Goal: Information Seeking & Learning: Learn about a topic

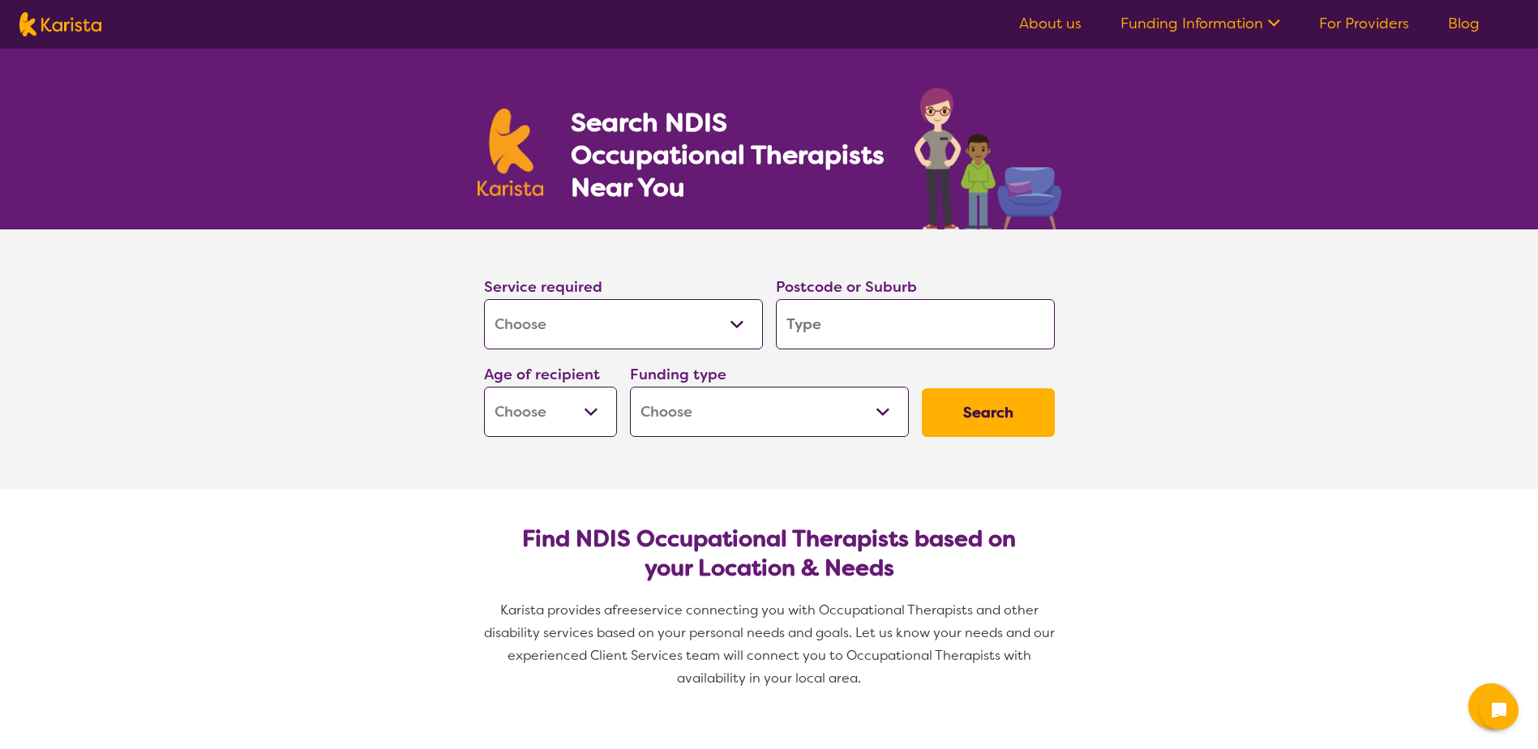
select select "[MEDICAL_DATA]"
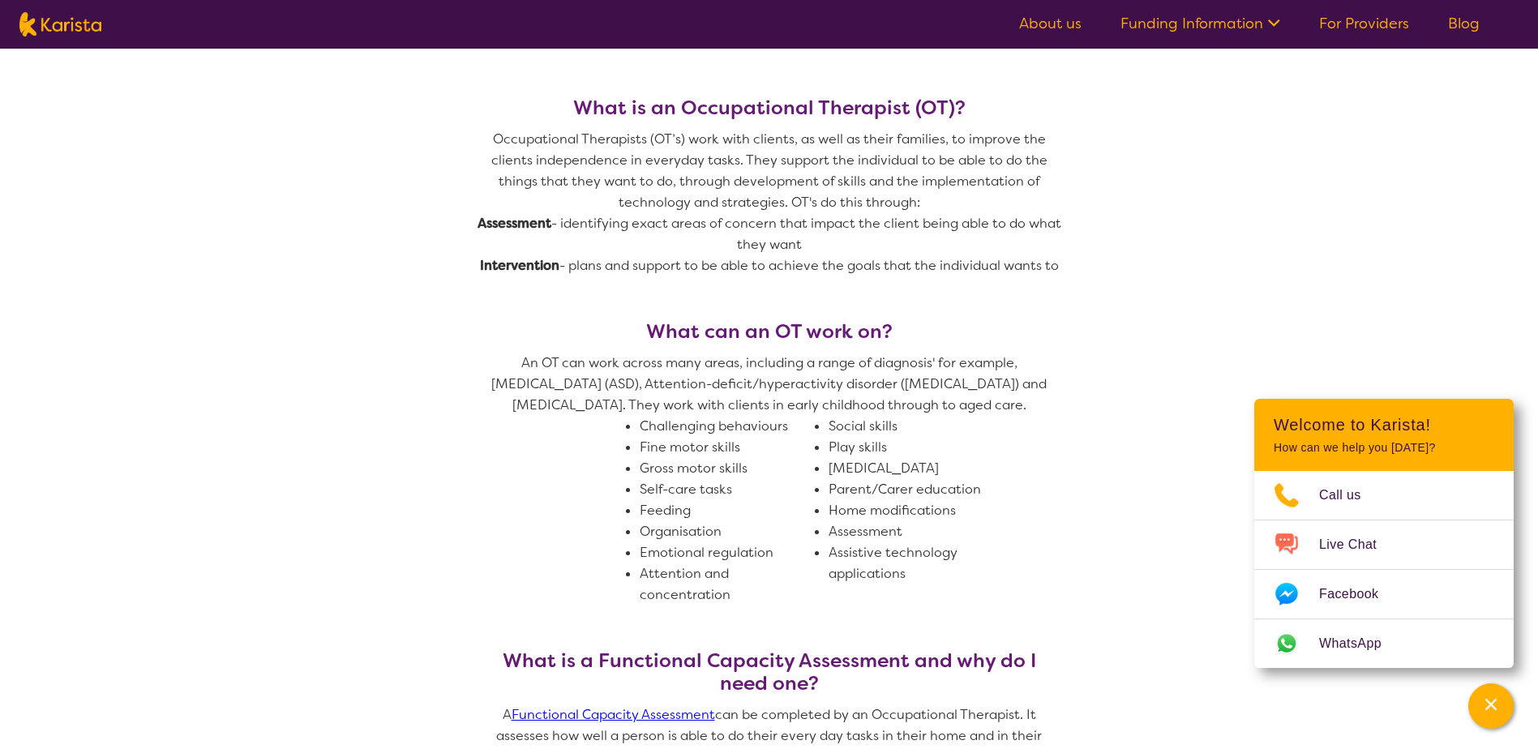
scroll to position [649, 0]
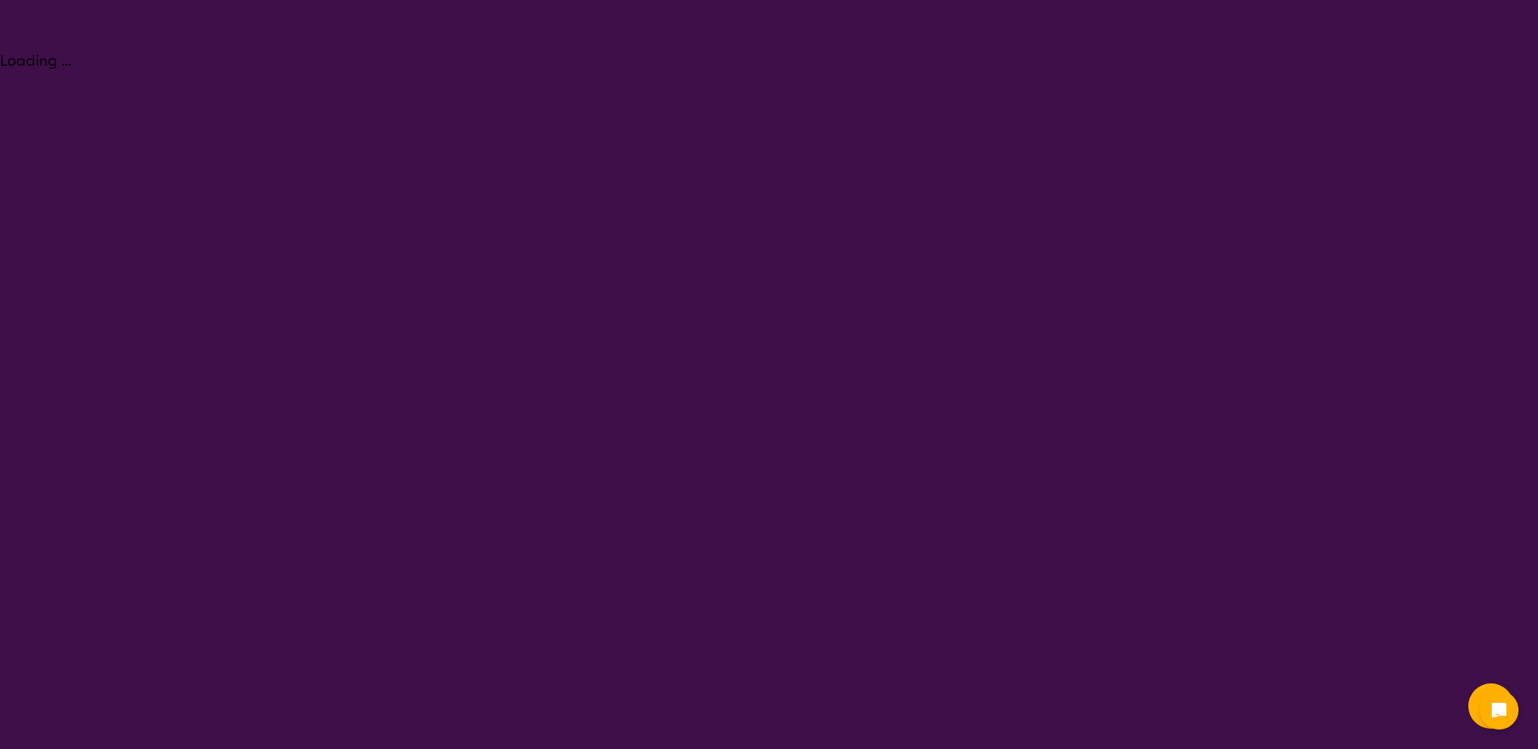
select select "[MEDICAL_DATA]"
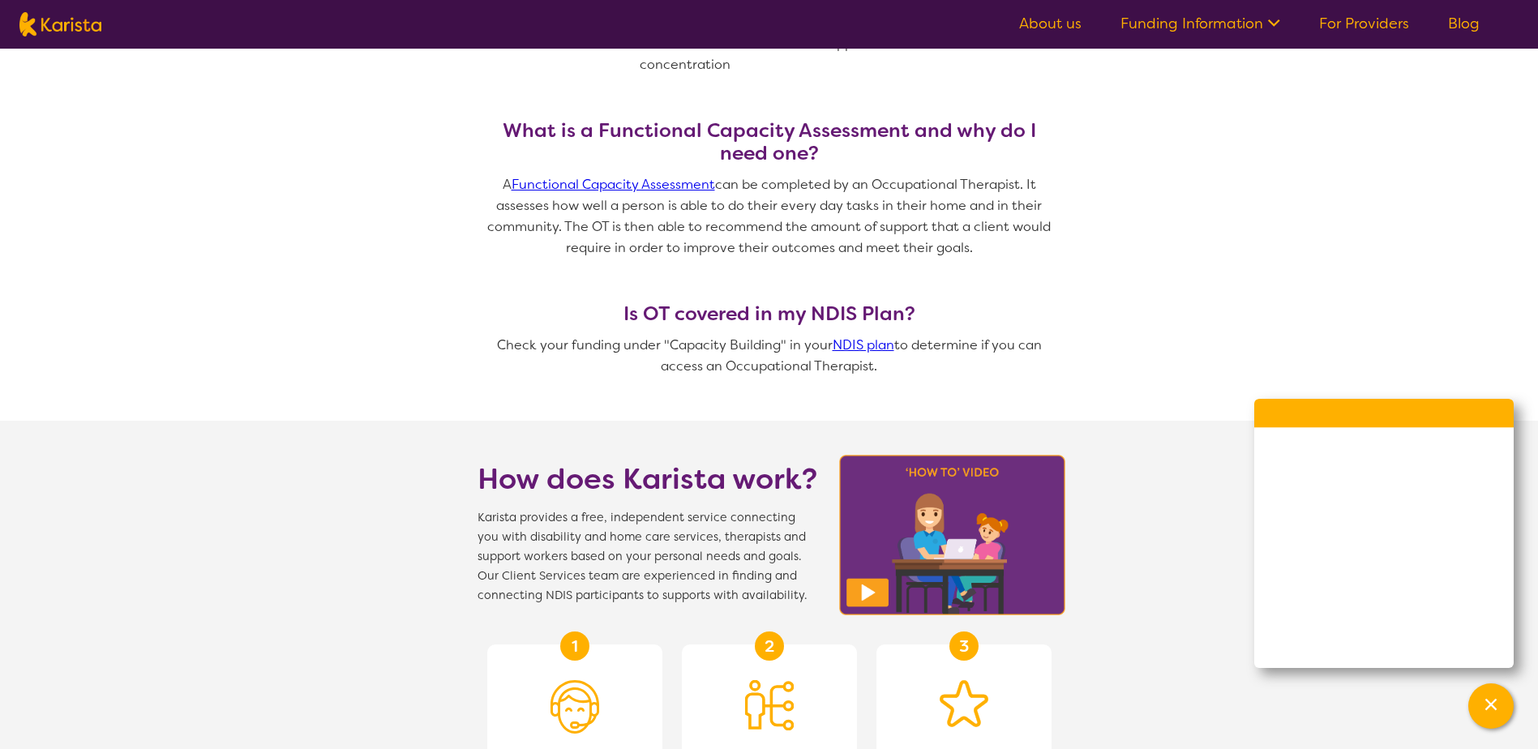
scroll to position [1217, 0]
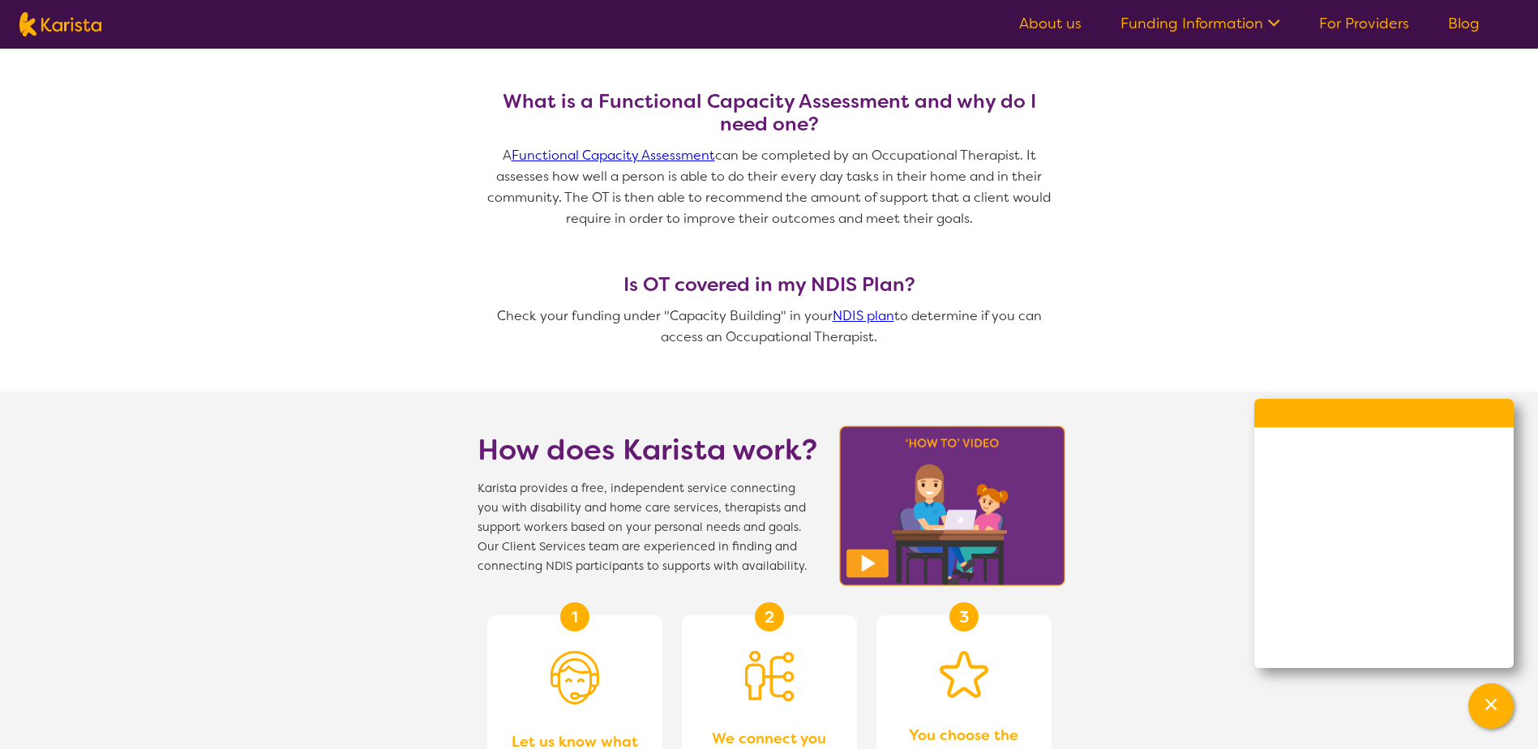
click at [607, 152] on link "Functional Capacity Assessment" at bounding box center [614, 155] width 204 height 17
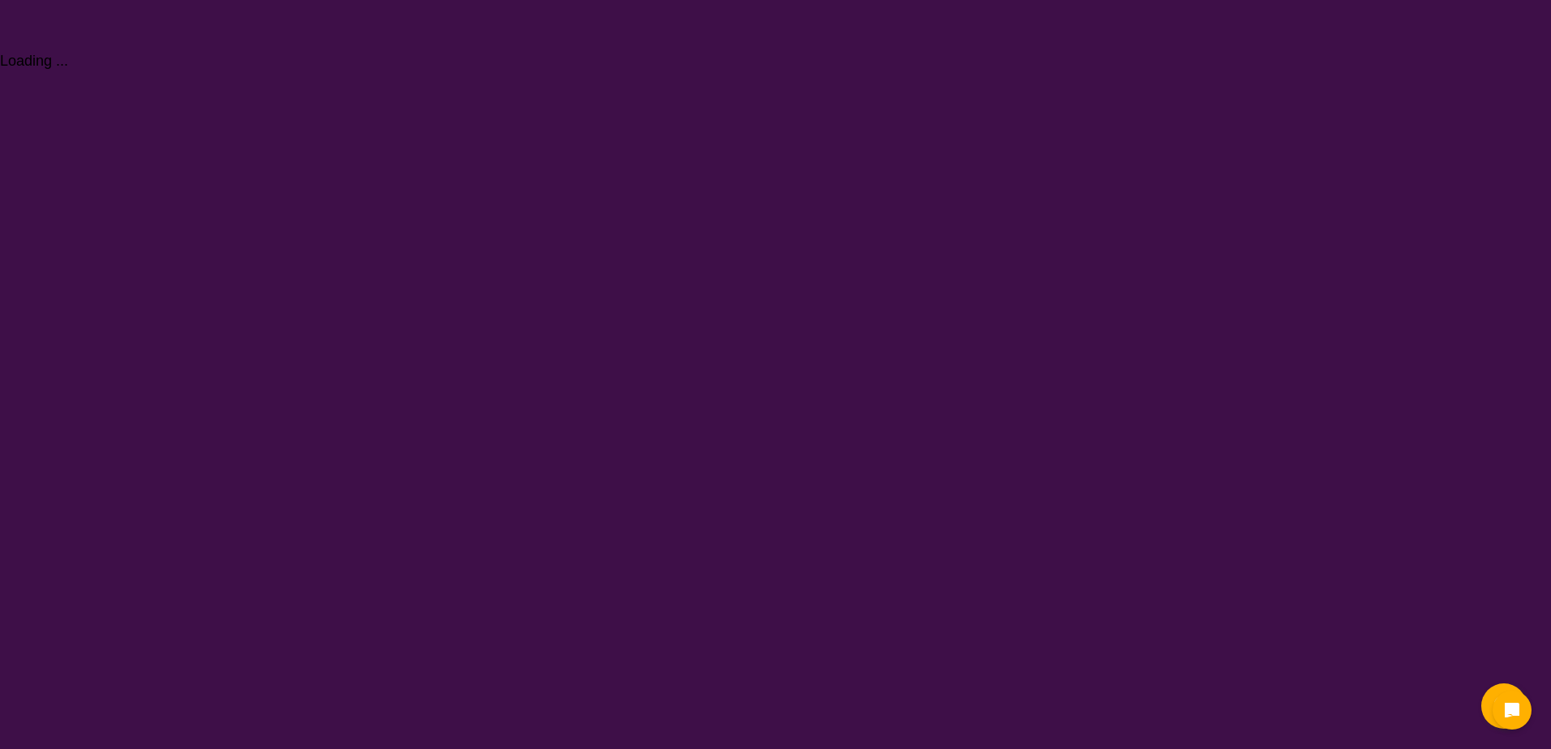
select select "Assessment ([MEDICAL_DATA] or [MEDICAL_DATA])"
select select "NDIS"
select select "Assessment ([MEDICAL_DATA] or [MEDICAL_DATA])"
select select "NDIS"
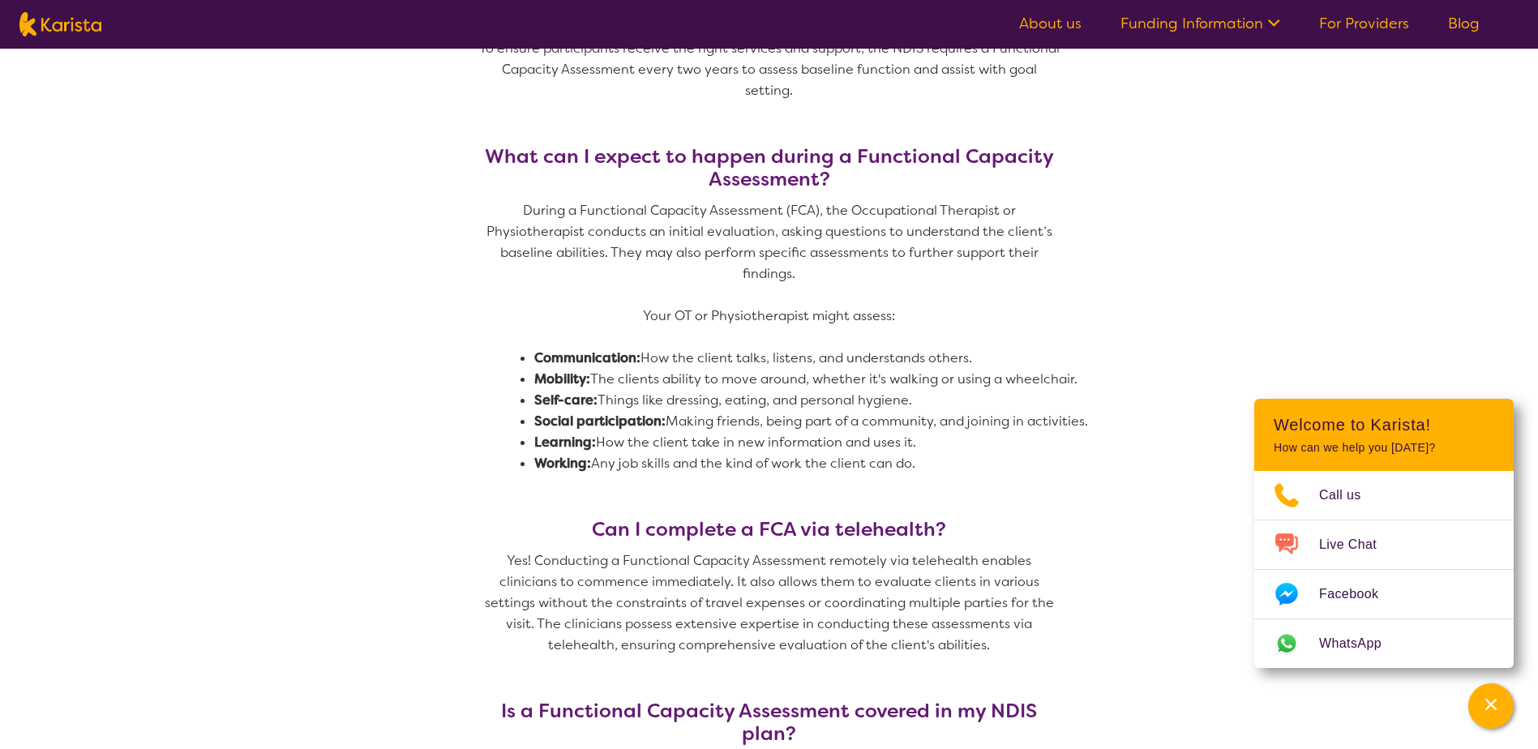
scroll to position [568, 0]
